Goal: Use online tool/utility

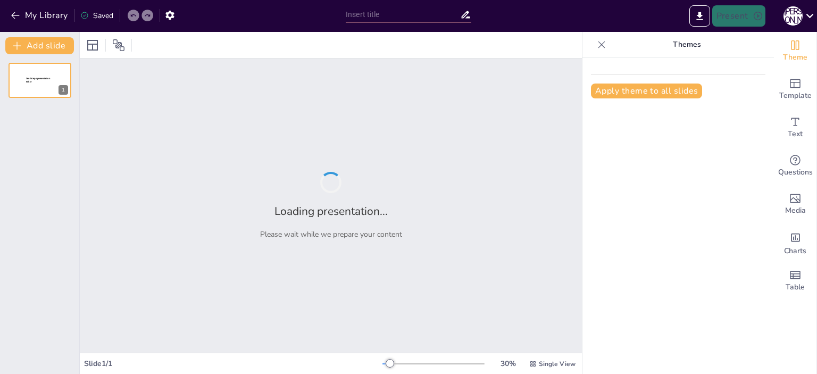
type input "Основи БЖД: Інструктаж та порушення правил цитування"
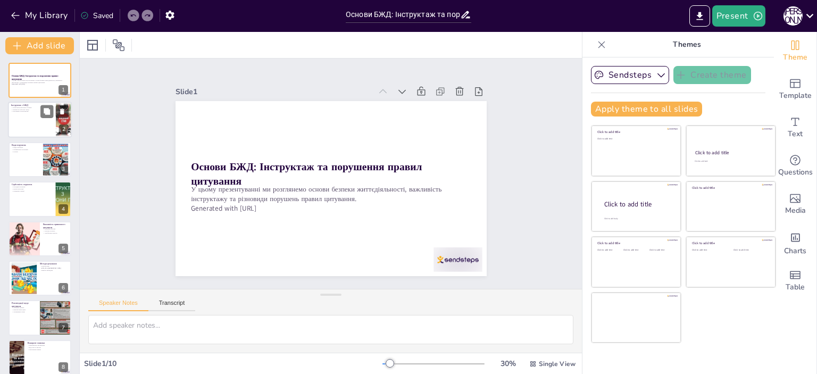
click at [24, 122] on div at bounding box center [40, 120] width 64 height 36
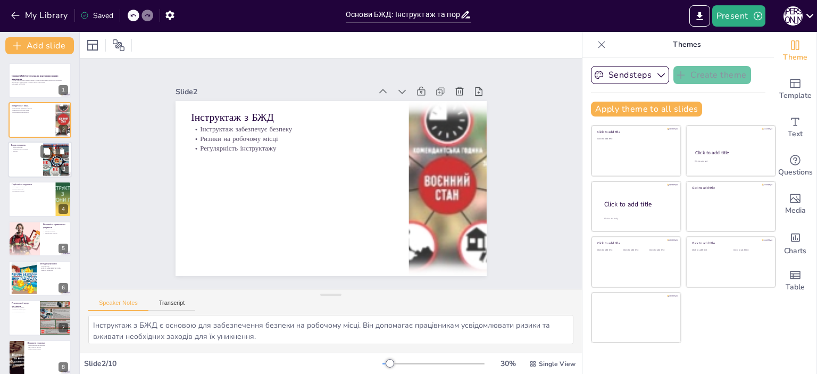
click at [26, 155] on div at bounding box center [40, 160] width 64 height 36
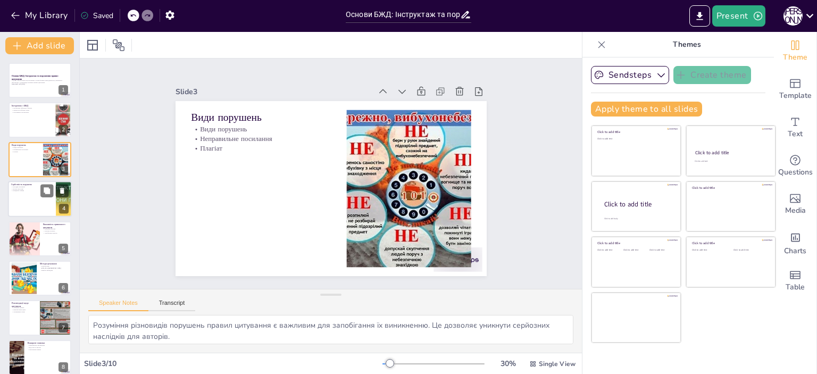
click at [24, 193] on div at bounding box center [40, 199] width 64 height 36
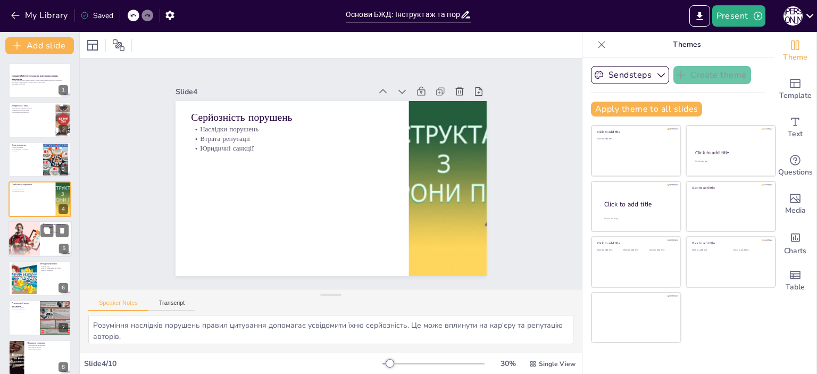
click at [27, 245] on div at bounding box center [24, 239] width 61 height 36
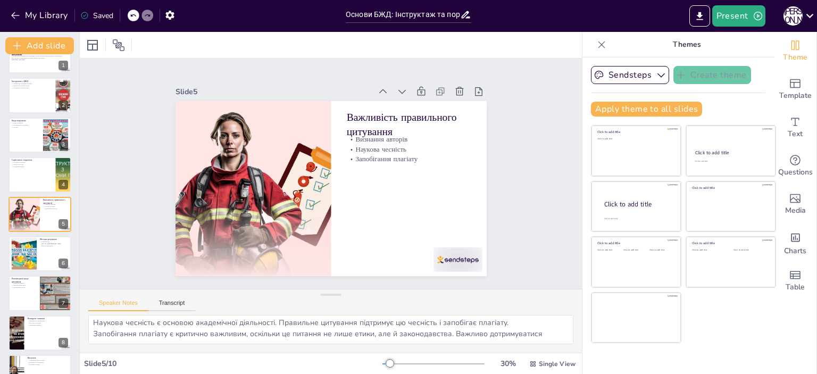
scroll to position [24, 0]
click at [29, 245] on div at bounding box center [23, 254] width 57 height 32
type textarea "Існування різних методів цитування підкреслює важливість знання правил для кожн…"
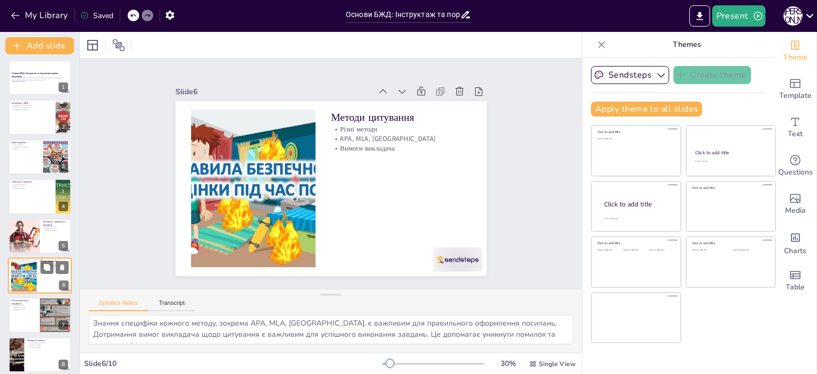
scroll to position [0, 0]
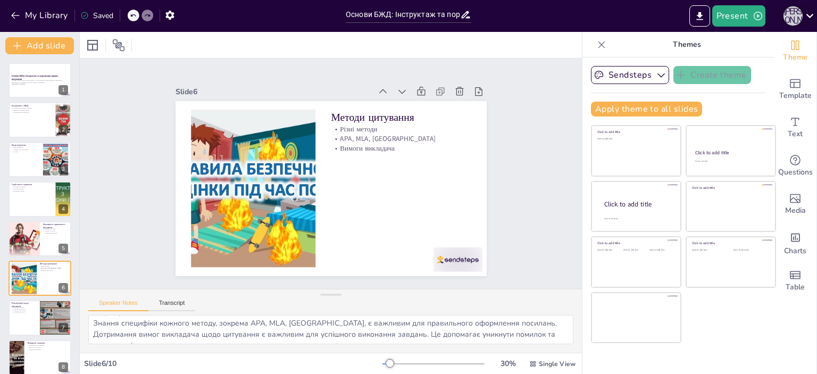
click at [792, 16] on div "О [PERSON_NAME]" at bounding box center [793, 15] width 19 height 19
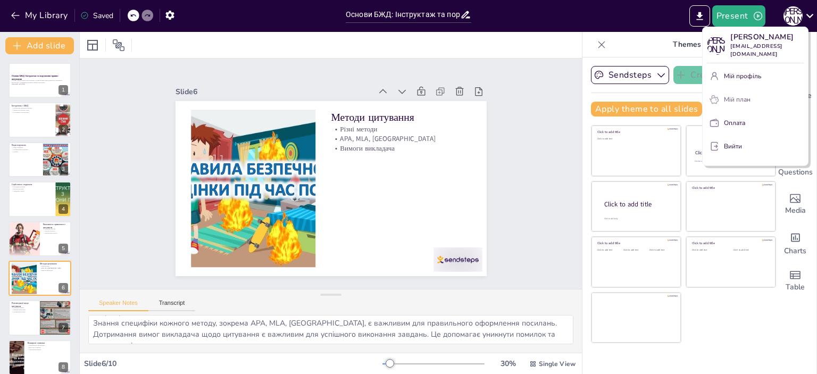
click at [734, 101] on font "Мій план" at bounding box center [737, 99] width 27 height 9
